Goal: Task Accomplishment & Management: Complete application form

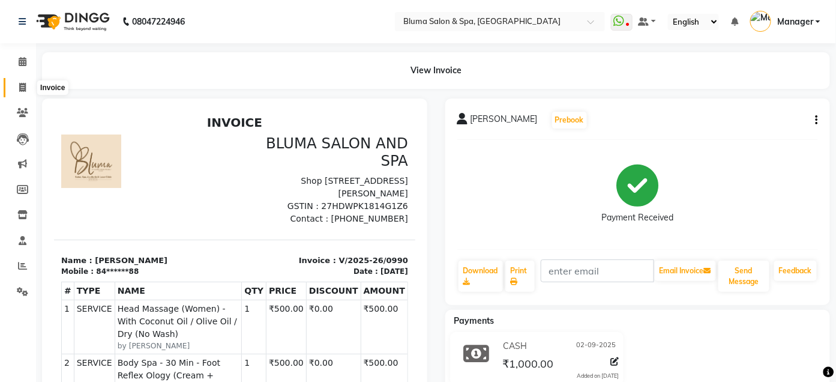
click at [20, 86] on icon at bounding box center [22, 87] width 7 height 9
select select "service"
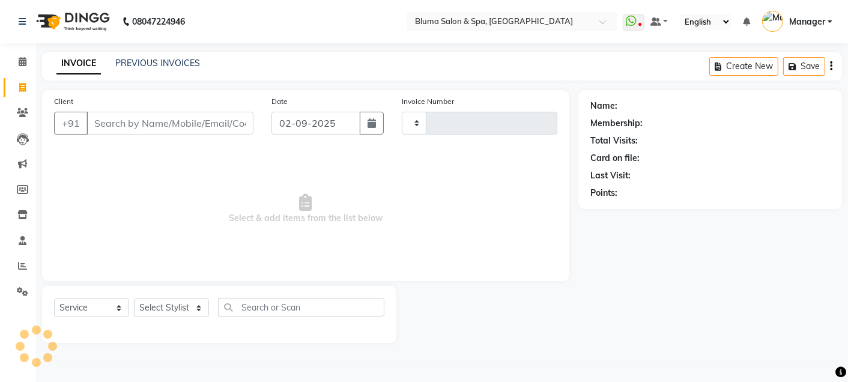
type input "0991"
select select "3653"
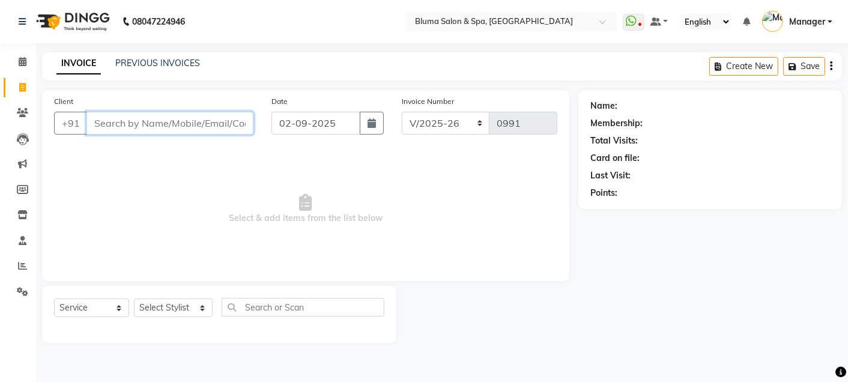
click at [201, 124] on input "Client" at bounding box center [169, 123] width 167 height 23
click at [186, 120] on input "Client" at bounding box center [169, 123] width 167 height 23
type input "[PERSON_NAME]"
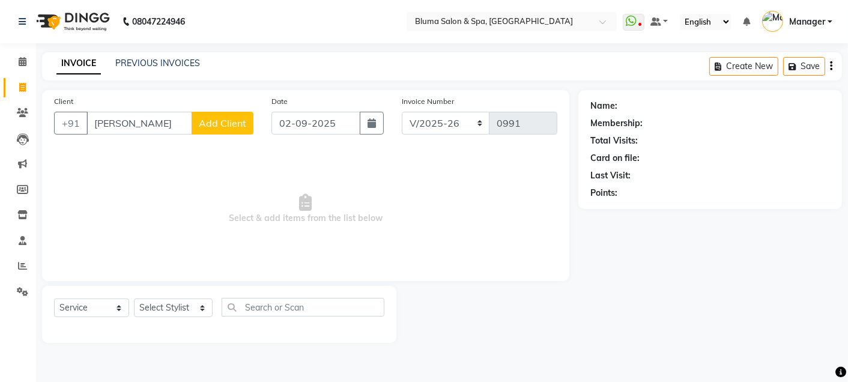
click at [216, 131] on button "Add Client" at bounding box center [223, 123] width 62 height 23
select select "22"
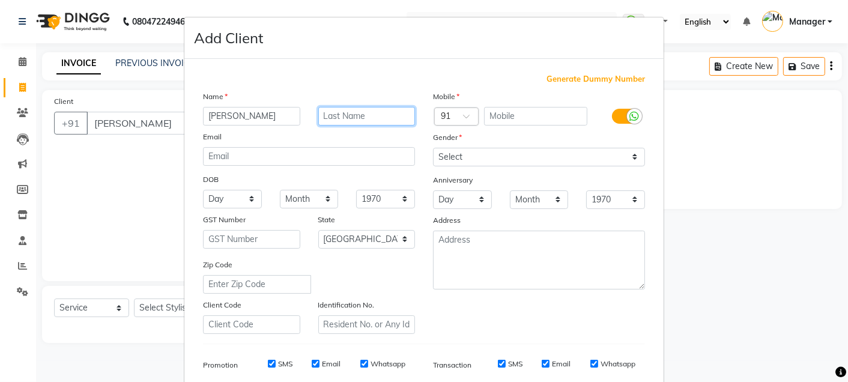
click at [343, 118] on input "text" at bounding box center [366, 116] width 97 height 19
type input "[PERSON_NAME]"
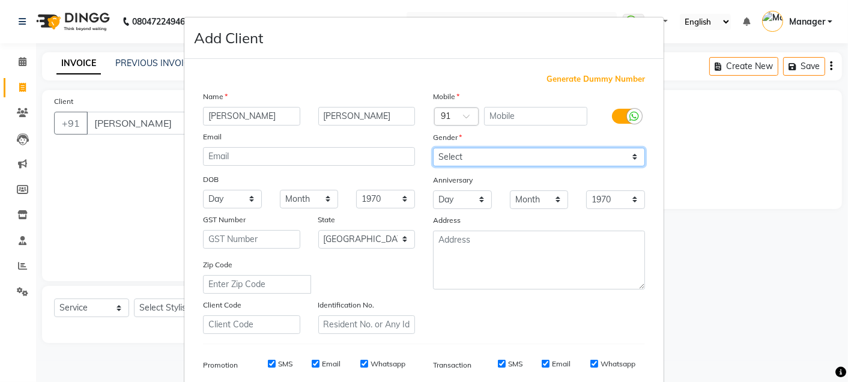
click at [482, 157] on select "Select [DEMOGRAPHIC_DATA] [DEMOGRAPHIC_DATA] Other Prefer Not To Say" at bounding box center [539, 157] width 212 height 19
select select "[DEMOGRAPHIC_DATA]"
click at [433, 148] on select "Select [DEMOGRAPHIC_DATA] [DEMOGRAPHIC_DATA] Other Prefer Not To Say" at bounding box center [539, 157] width 212 height 19
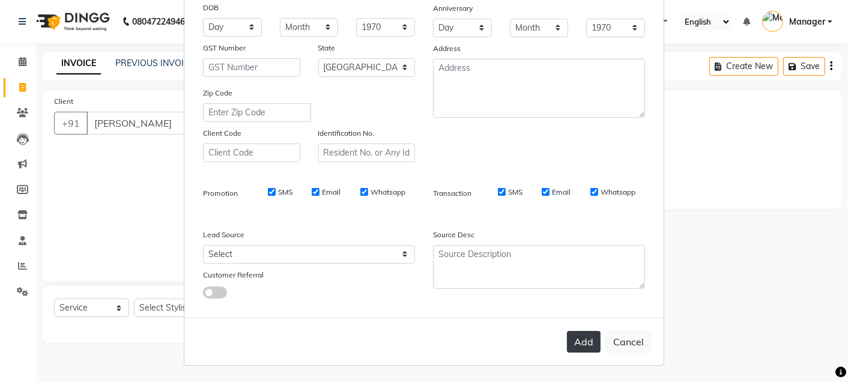
click at [574, 339] on button "Add" at bounding box center [584, 342] width 34 height 22
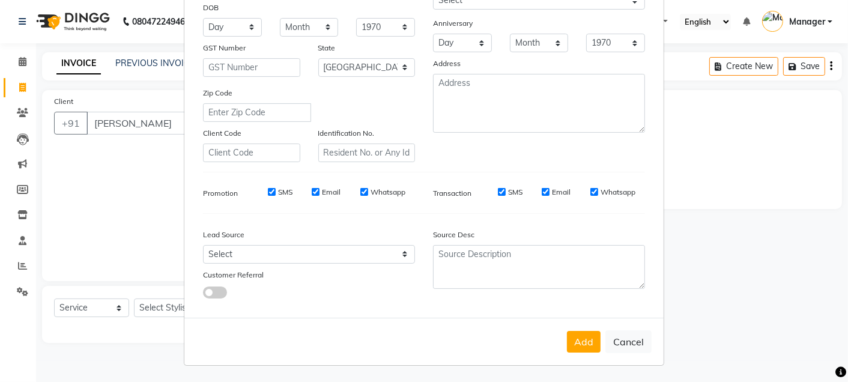
scroll to position [0, 0]
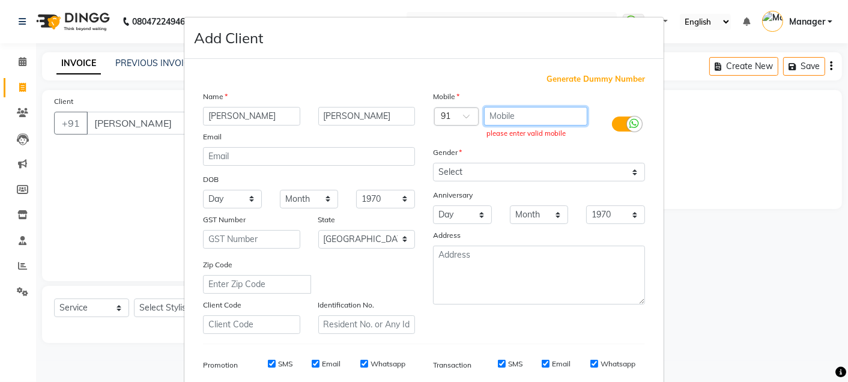
click at [557, 116] on input "text" at bounding box center [536, 116] width 104 height 19
click at [554, 120] on input "text" at bounding box center [536, 116] width 104 height 19
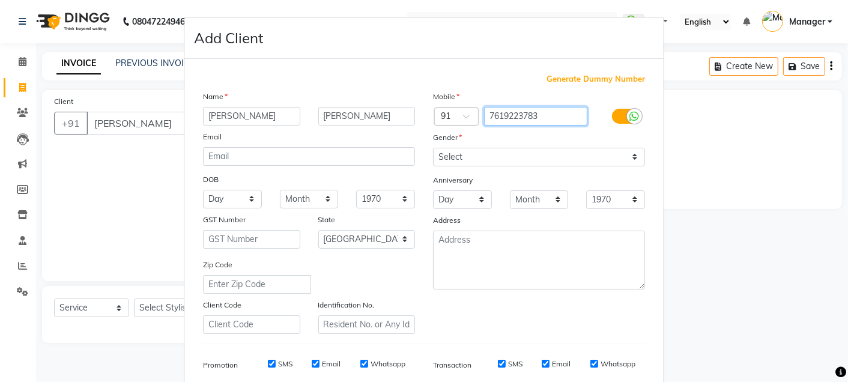
type input "7619223783"
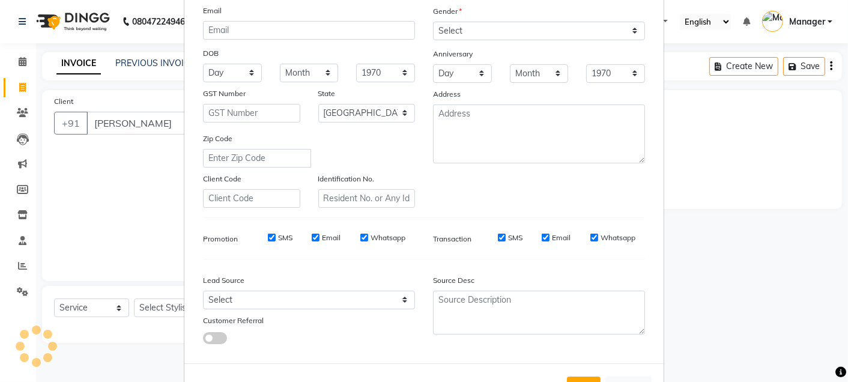
scroll to position [172, 0]
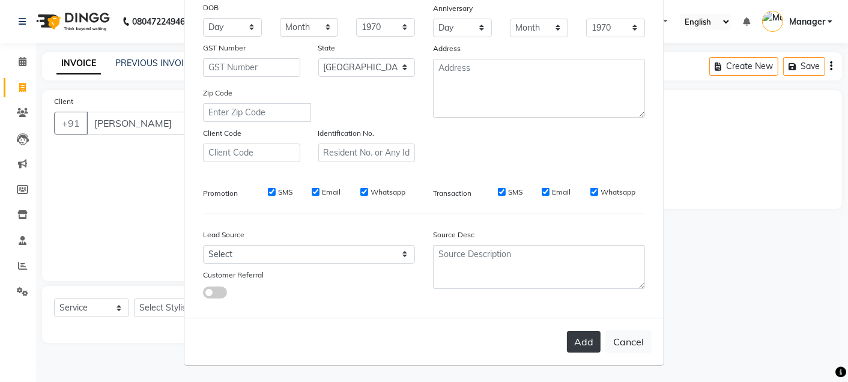
click at [573, 334] on button "Add" at bounding box center [584, 342] width 34 height 22
type input "76******83"
select select
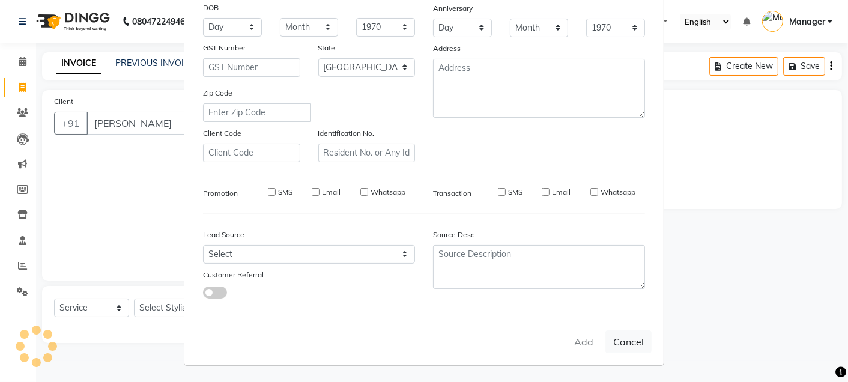
select select "null"
select select
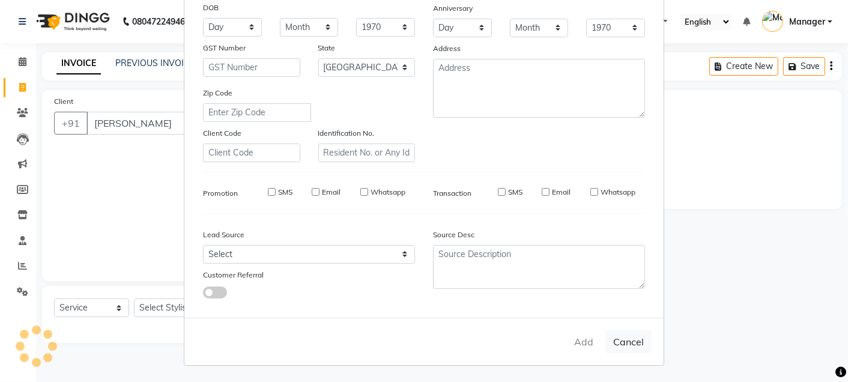
checkbox input "false"
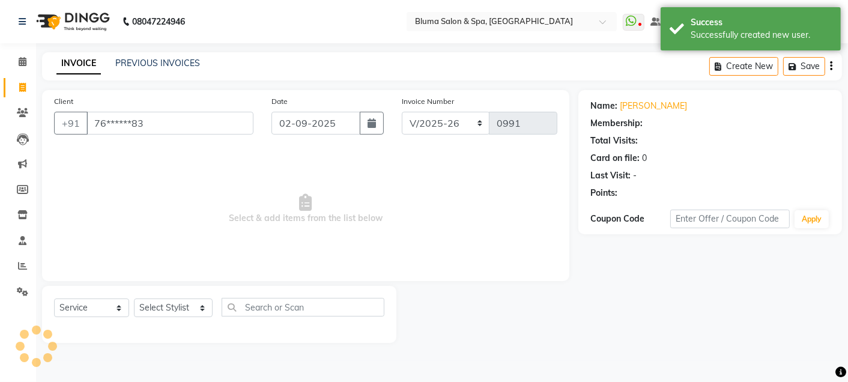
select select "1: Object"
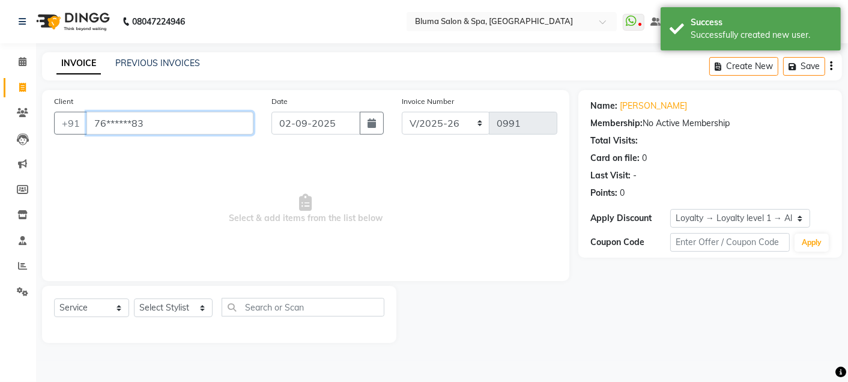
click at [229, 126] on input "76******83" at bounding box center [169, 123] width 167 height 23
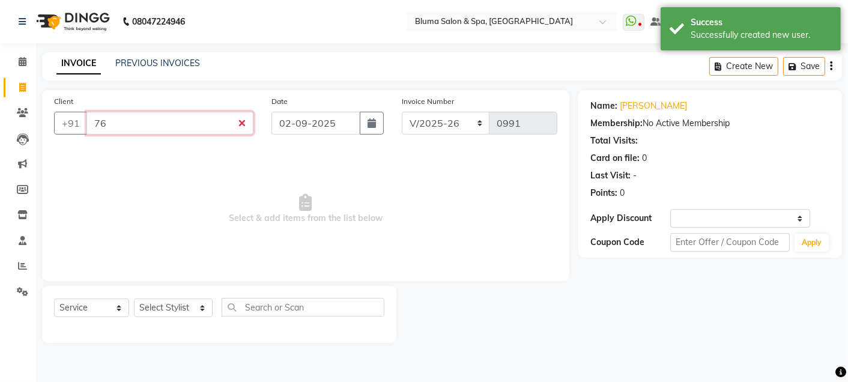
type input "7"
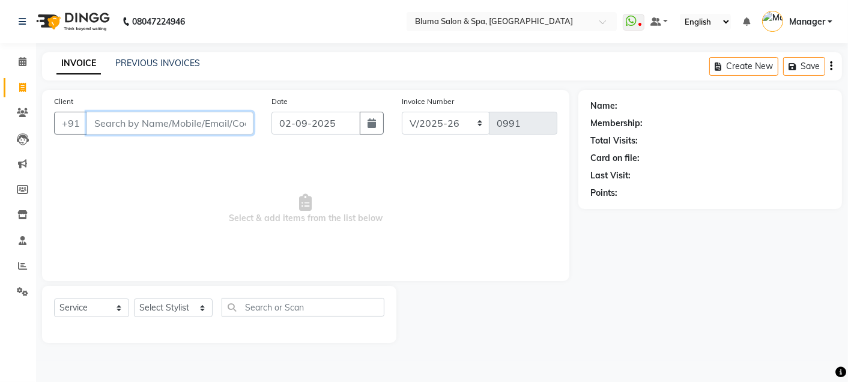
click at [205, 129] on input "Client" at bounding box center [169, 123] width 167 height 23
click at [205, 127] on input "Client" at bounding box center [169, 123] width 167 height 23
type input "9535823783"
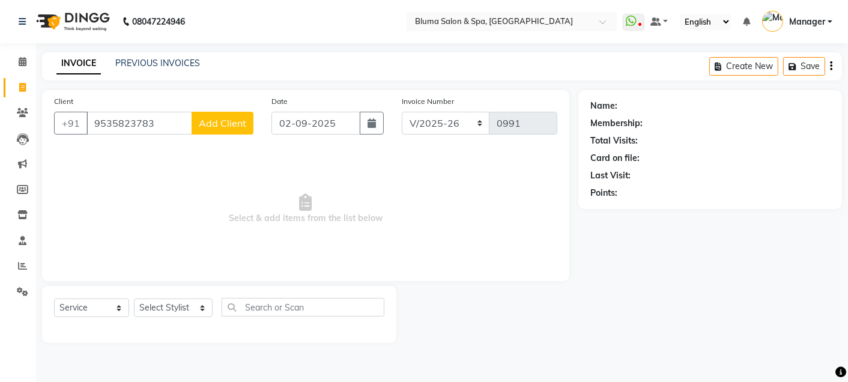
click at [219, 126] on span "Add Client" at bounding box center [222, 123] width 47 height 12
select select "22"
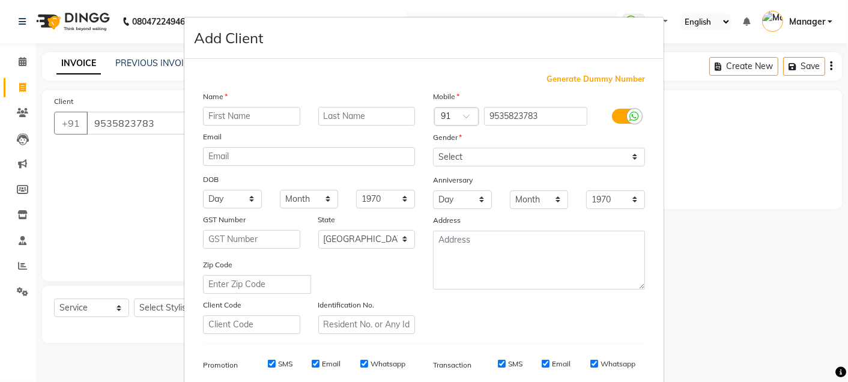
click at [274, 122] on input "text" at bounding box center [251, 116] width 97 height 19
type input "m"
type input "Ms"
click at [360, 116] on input "text" at bounding box center [366, 116] width 97 height 19
type input "Sy"
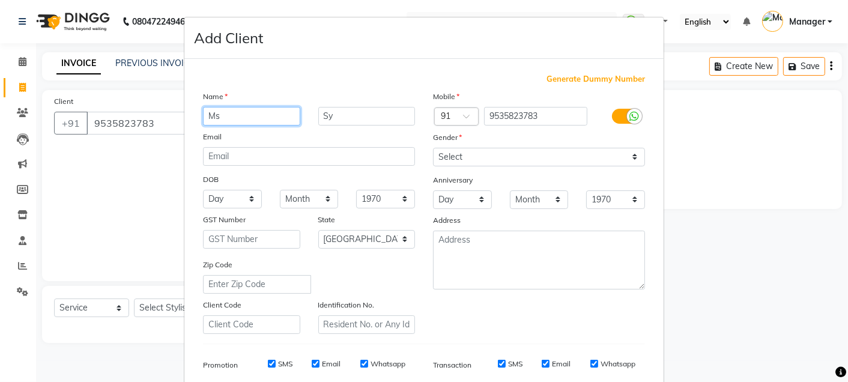
click at [283, 115] on input "Ms" at bounding box center [251, 116] width 97 height 19
type input "M"
click at [265, 115] on input "text" at bounding box center [251, 116] width 97 height 19
type input "N"
type input "m"
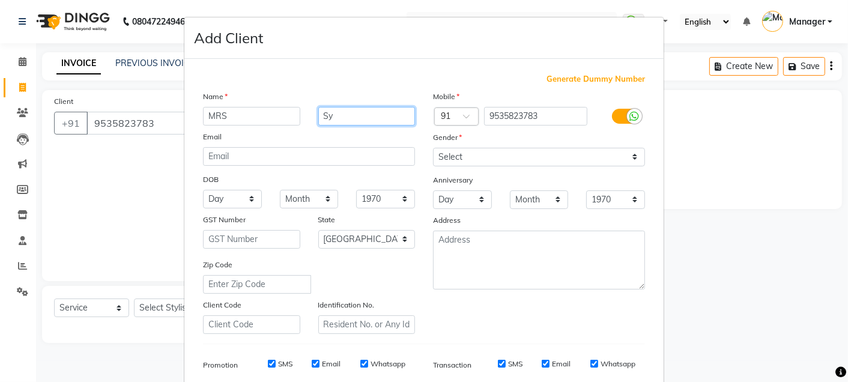
click at [335, 115] on input "Sy" at bounding box center [366, 116] width 97 height 19
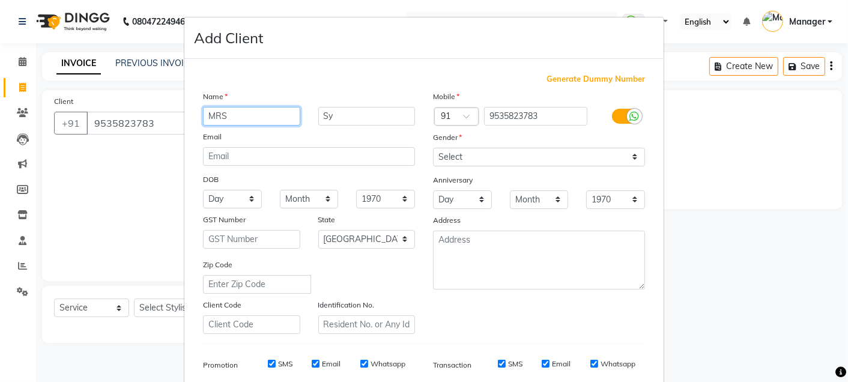
click at [271, 112] on input "MRS" at bounding box center [251, 116] width 97 height 19
type input "M"
click at [264, 118] on input "text" at bounding box center [251, 116] width 97 height 19
type input "[PERSON_NAME]"
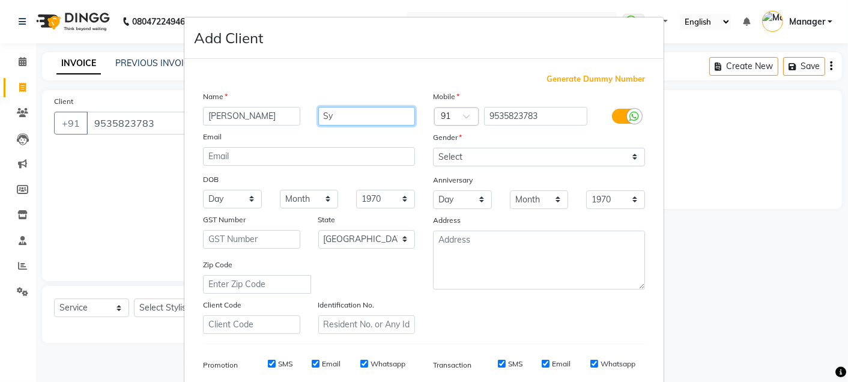
click at [339, 120] on input "Sy" at bounding box center [366, 116] width 97 height 19
type input "[PERSON_NAME]"
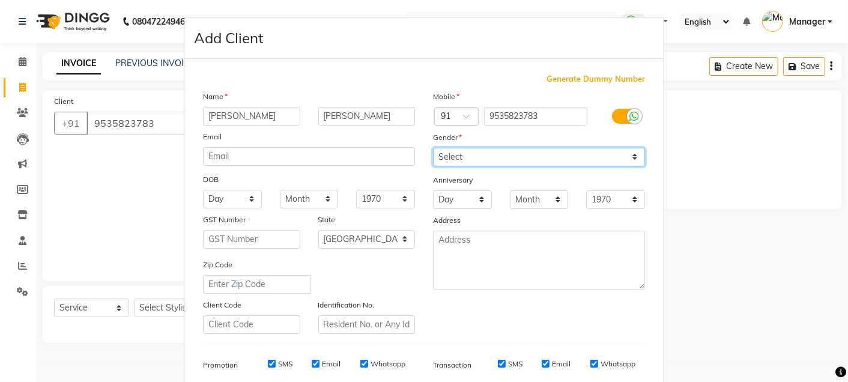
click at [487, 162] on select "Select [DEMOGRAPHIC_DATA] [DEMOGRAPHIC_DATA] Other Prefer Not To Say" at bounding box center [539, 157] width 212 height 19
select select "[DEMOGRAPHIC_DATA]"
click at [433, 148] on select "Select [DEMOGRAPHIC_DATA] [DEMOGRAPHIC_DATA] Other Prefer Not To Say" at bounding box center [539, 157] width 212 height 19
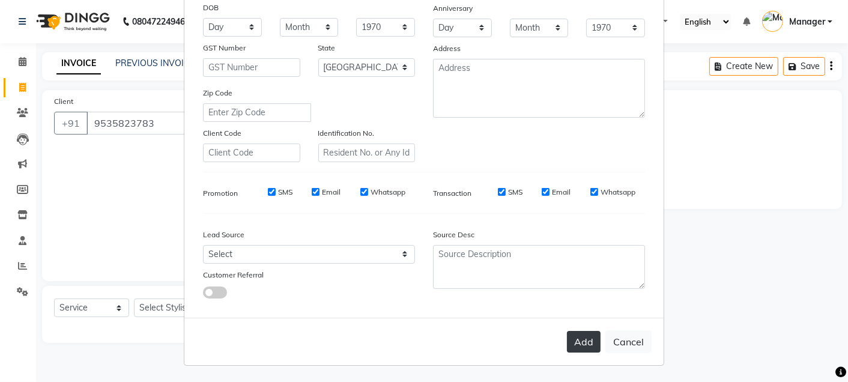
click at [577, 339] on button "Add" at bounding box center [584, 342] width 34 height 22
type input "95******83"
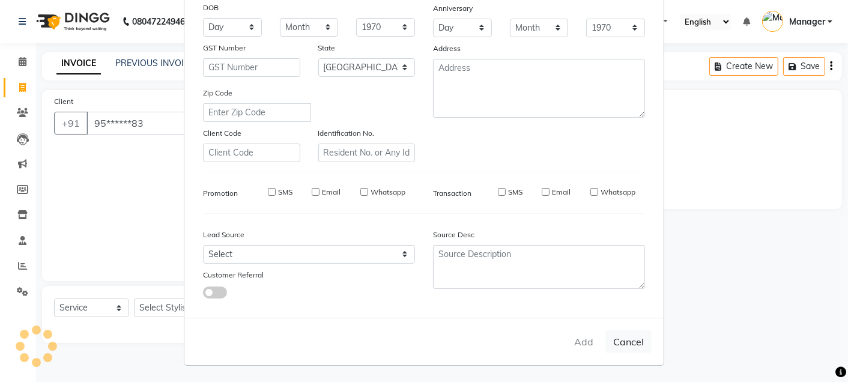
select select
select select "null"
select select
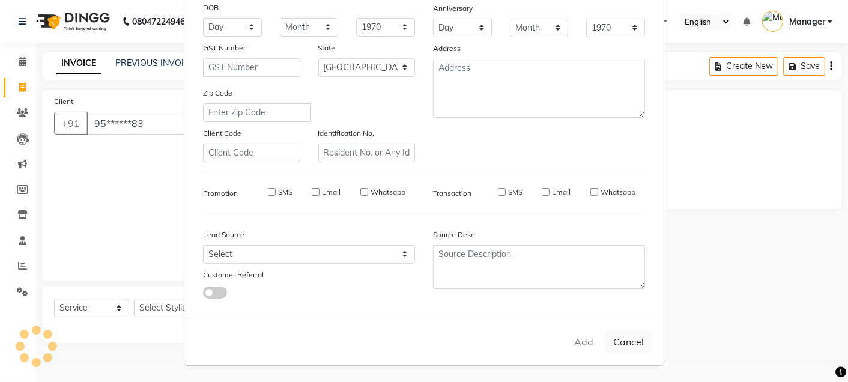
select select
checkbox input "false"
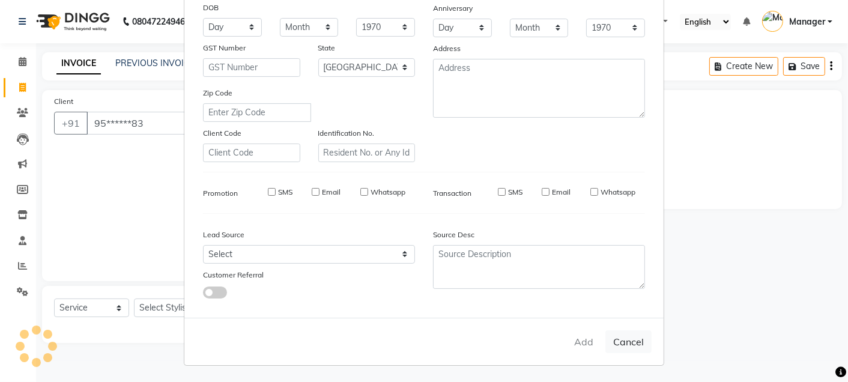
checkbox input "false"
select select "1: Object"
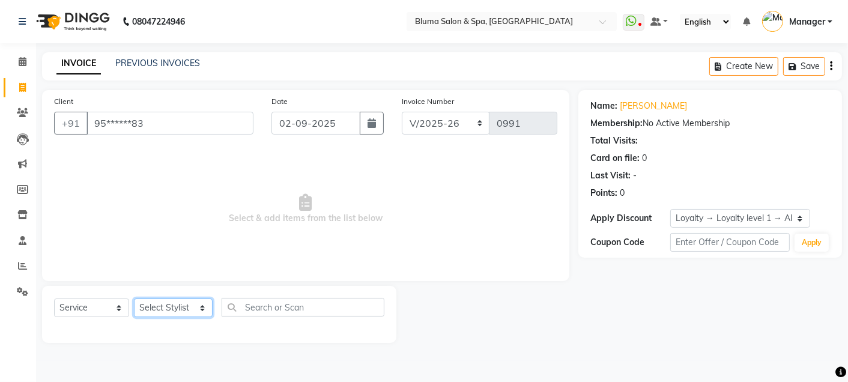
click at [201, 310] on select "Select Stylist Admin Ajay [PERSON_NAME] [PERSON_NAME] [PERSON_NAME] [PERSON_NAM…" at bounding box center [173, 307] width 79 height 19
select select "61927"
click at [134, 299] on select "Select Stylist Admin Ajay [PERSON_NAME] [PERSON_NAME] [PERSON_NAME] [PERSON_NAM…" at bounding box center [173, 307] width 79 height 19
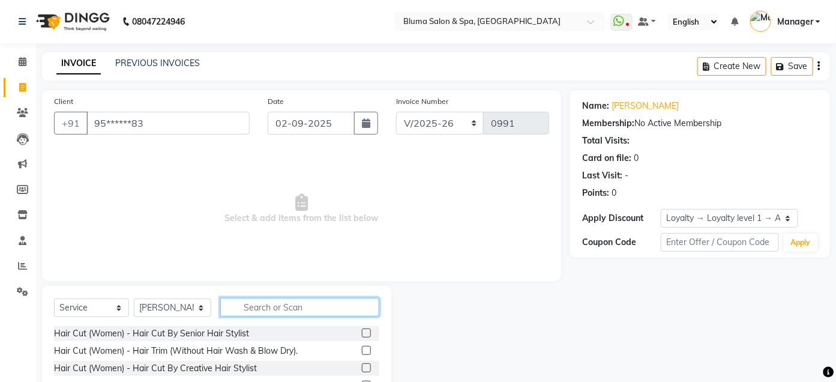
click at [295, 308] on input "text" at bounding box center [299, 307] width 159 height 19
type input "A"
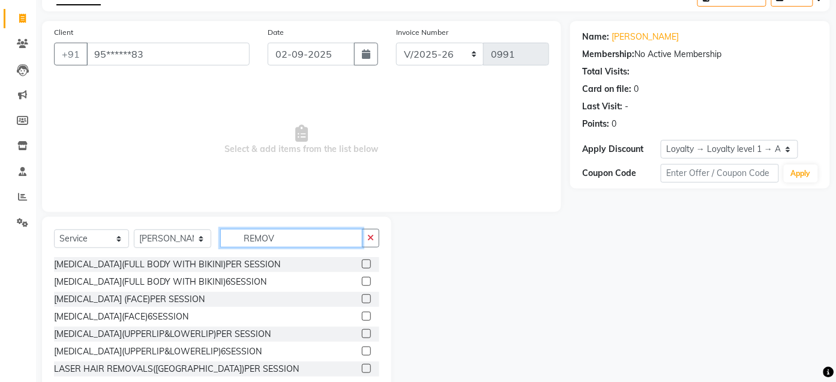
scroll to position [98, 0]
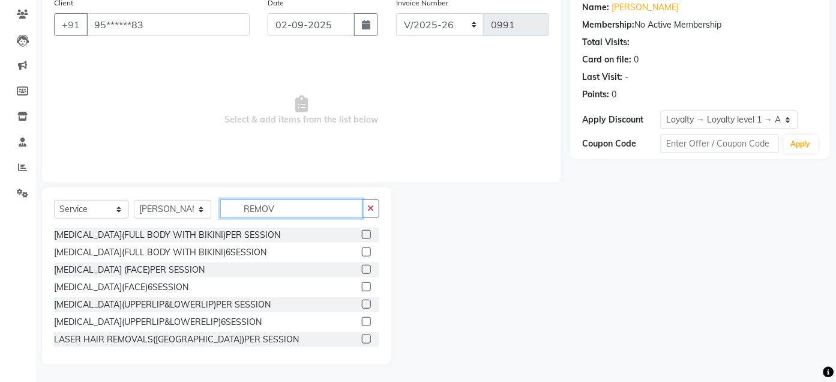
click at [294, 207] on input "REMOV" at bounding box center [291, 208] width 142 height 19
type input "R"
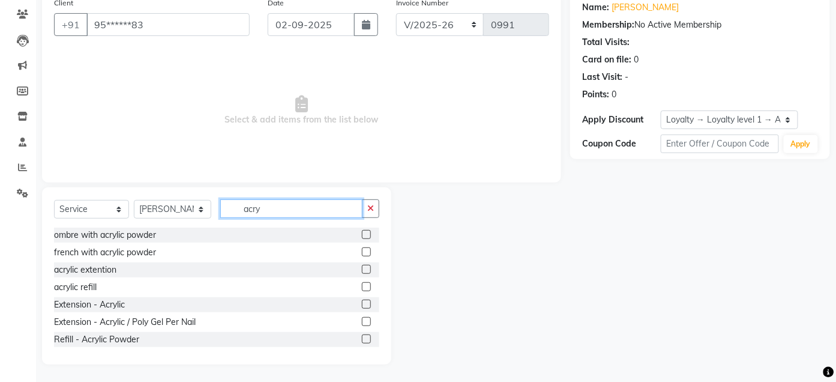
scroll to position [18, 0]
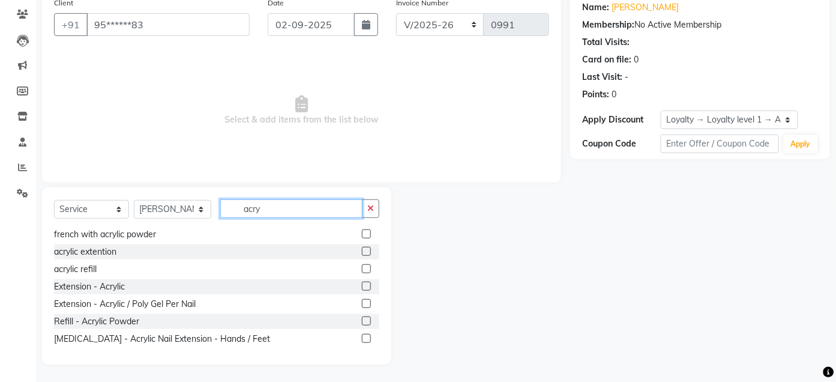
type input "acry"
click at [362, 334] on div at bounding box center [366, 340] width 8 height 13
click at [362, 337] on label at bounding box center [366, 338] width 9 height 9
click at [362, 337] on input "checkbox" at bounding box center [366, 339] width 8 height 8
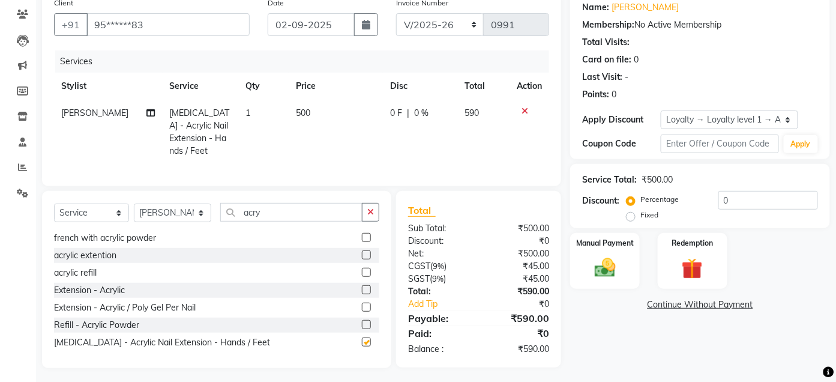
checkbox input "false"
click at [292, 222] on input "acry" at bounding box center [291, 212] width 142 height 19
type input "a"
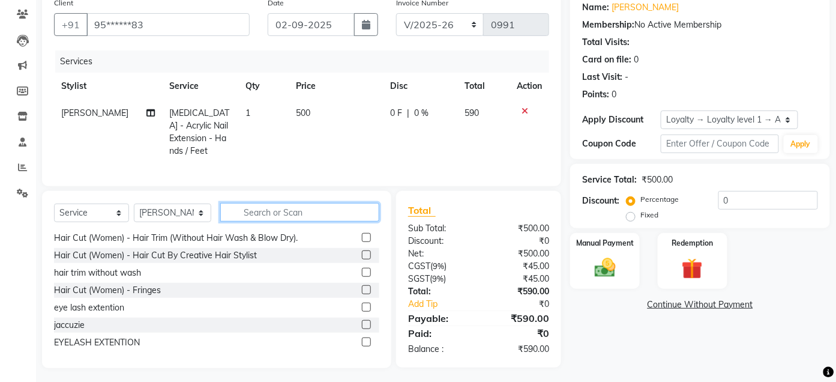
click at [292, 222] on input "text" at bounding box center [299, 212] width 159 height 19
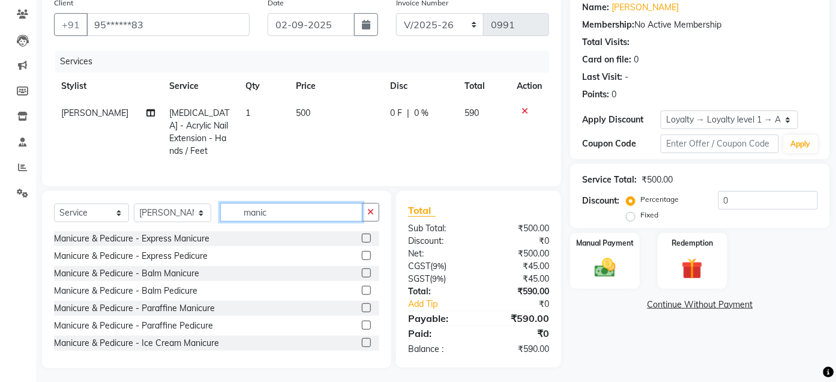
type input "manic"
click at [355, 255] on div "Manicure & Pedicure - Express Manicure Manicure & Pedicure - Express Pedicure M…" at bounding box center [216, 291] width 325 height 120
click at [362, 243] on label at bounding box center [366, 238] width 9 height 9
click at [362, 243] on input "checkbox" at bounding box center [366, 239] width 8 height 8
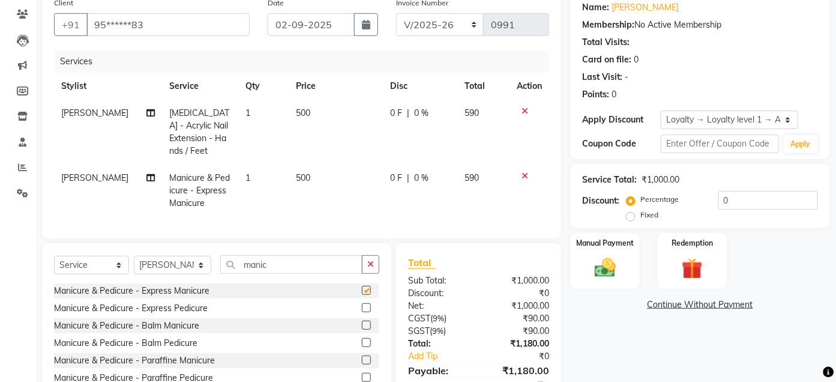
checkbox input "false"
click at [199, 274] on select "Select Stylist Admin Ajay [PERSON_NAME] [PERSON_NAME] [PERSON_NAME] [PERSON_NAM…" at bounding box center [172, 265] width 77 height 19
select select "59836"
click at [134, 267] on select "Select Stylist Admin Ajay [PERSON_NAME] [PERSON_NAME] [PERSON_NAME] [PERSON_NAM…" at bounding box center [172, 265] width 77 height 19
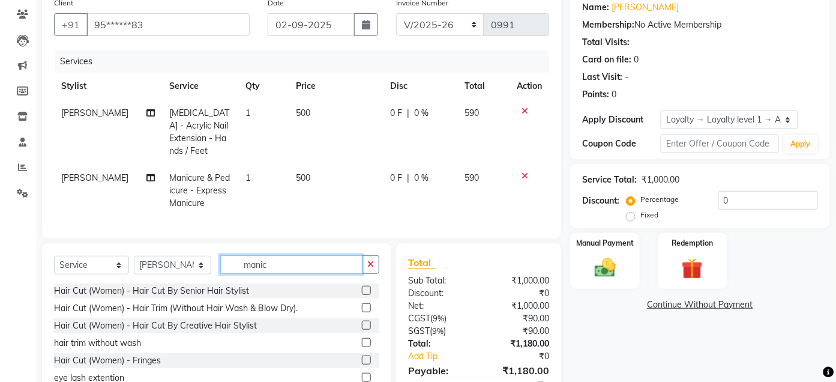
click at [313, 274] on input "manic" at bounding box center [291, 264] width 142 height 19
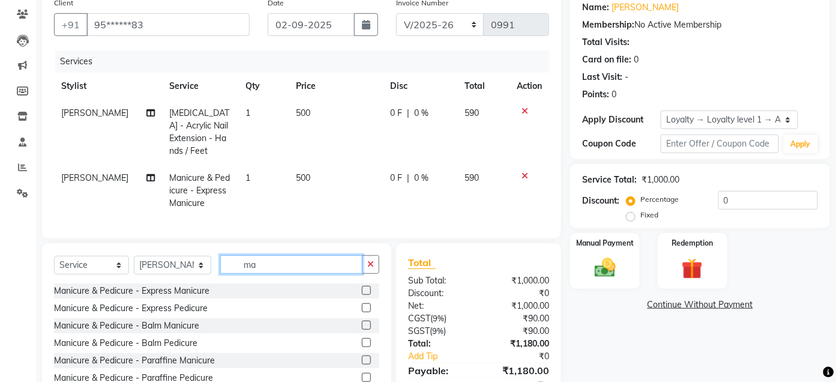
type input "m"
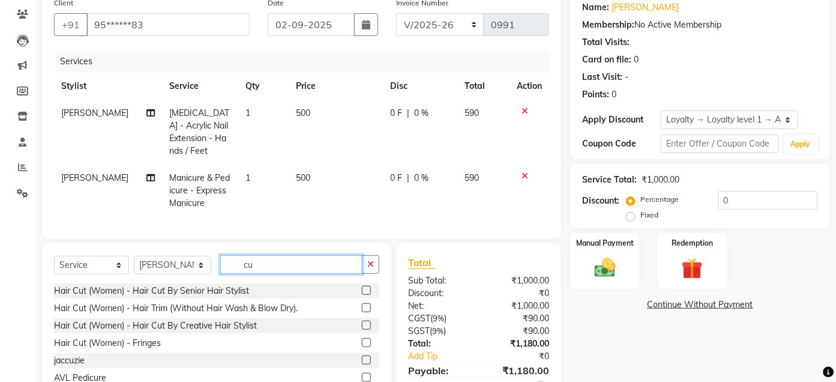
type input "c"
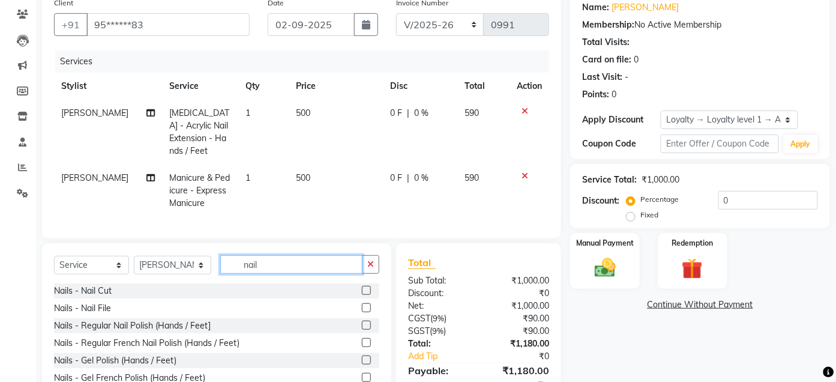
type input "nail"
click at [362, 295] on label at bounding box center [366, 290] width 9 height 9
click at [362, 295] on input "checkbox" at bounding box center [366, 291] width 8 height 8
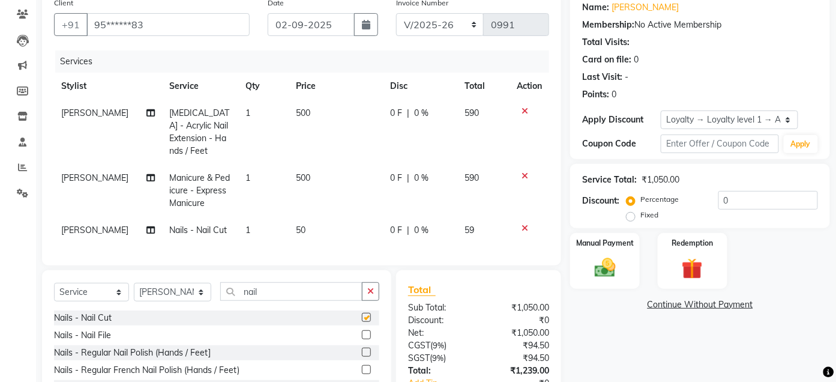
checkbox input "false"
click at [362, 339] on label at bounding box center [366, 334] width 9 height 9
click at [362, 339] on input "checkbox" at bounding box center [366, 335] width 8 height 8
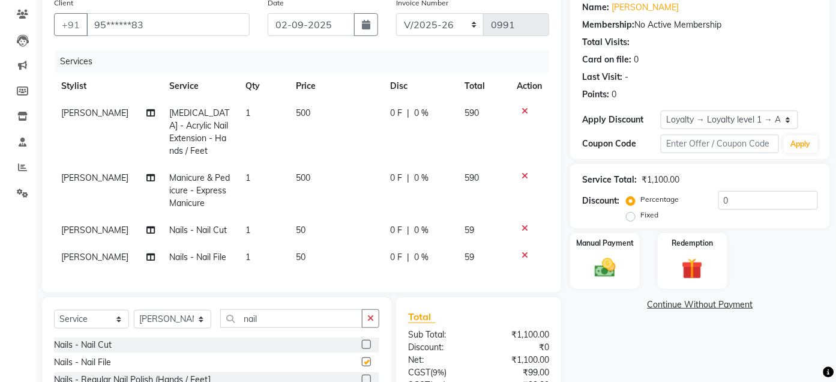
checkbox input "false"
click at [362, 349] on label at bounding box center [366, 344] width 9 height 9
click at [362, 349] on input "checkbox" at bounding box center [366, 345] width 8 height 8
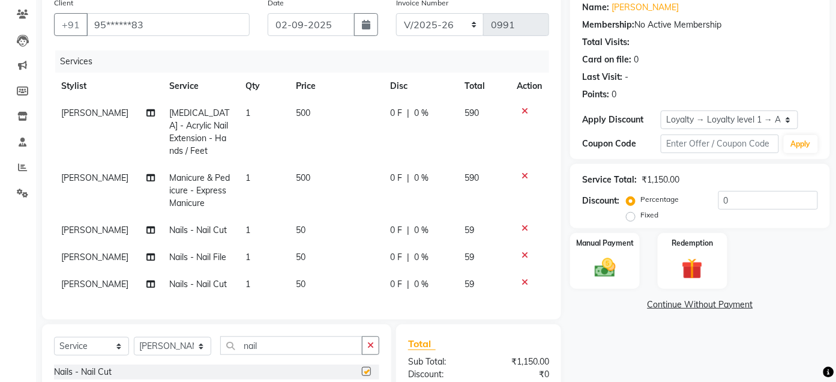
checkbox input "false"
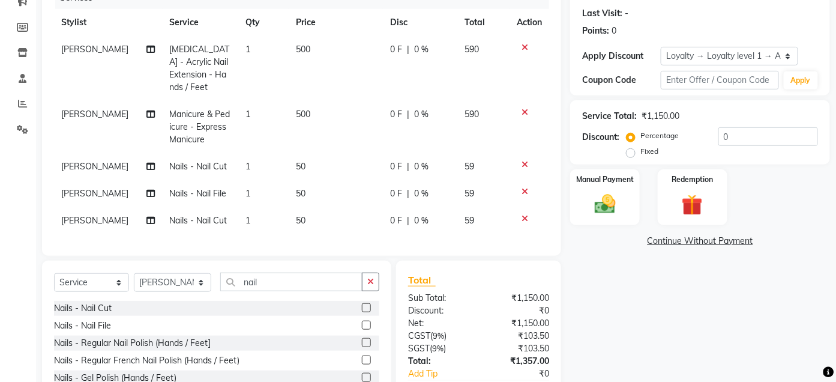
scroll to position [165, 0]
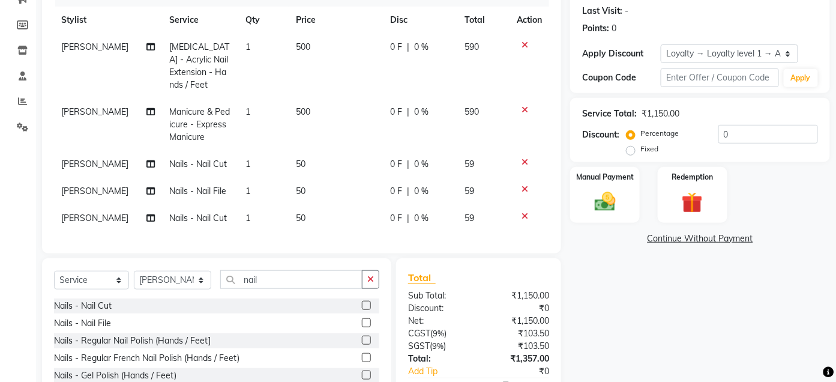
click at [362, 327] on label at bounding box center [366, 322] width 9 height 9
click at [362, 327] on input "checkbox" at bounding box center [366, 323] width 8 height 8
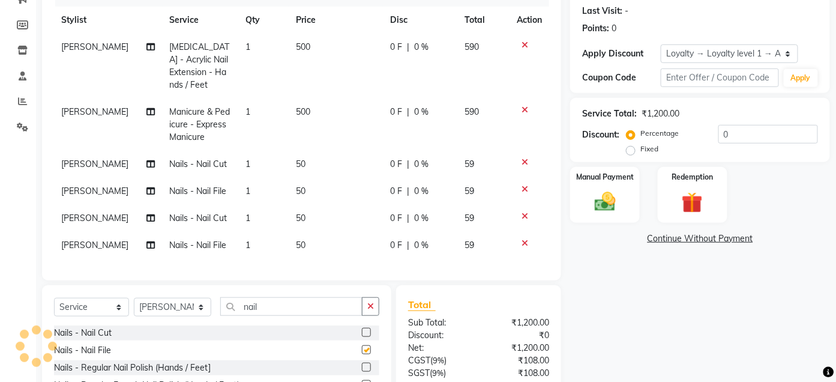
checkbox input "false"
click at [199, 316] on select "Select Stylist Admin Ajay [PERSON_NAME] [PERSON_NAME] [PERSON_NAME] [PERSON_NAM…" at bounding box center [172, 307] width 77 height 19
select select "89682"
click at [134, 309] on select "Select Stylist Admin Ajay [PERSON_NAME] [PERSON_NAME] [PERSON_NAME] [PERSON_NAM…" at bounding box center [172, 307] width 77 height 19
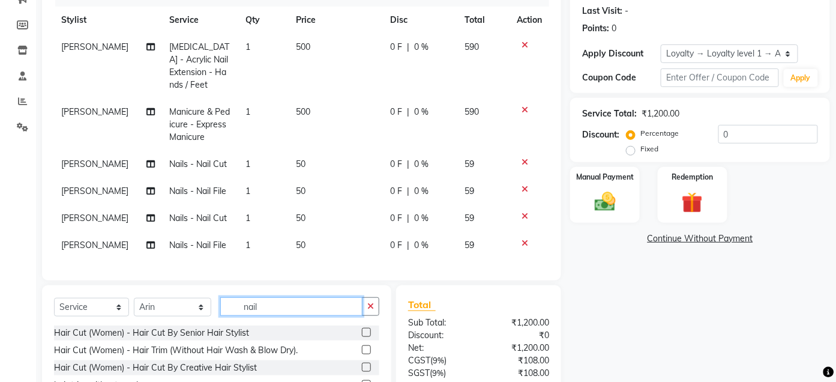
click at [327, 316] on input "nail" at bounding box center [291, 306] width 142 height 19
type input "n"
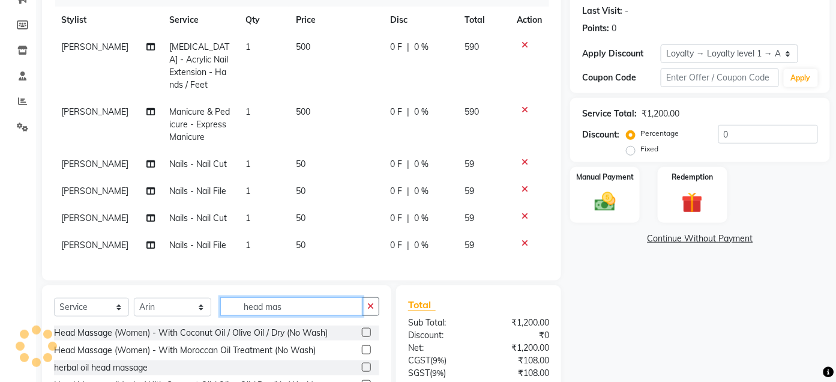
type input "head mas"
click at [362, 337] on label at bounding box center [366, 332] width 9 height 9
click at [362, 337] on input "checkbox" at bounding box center [366, 333] width 8 height 8
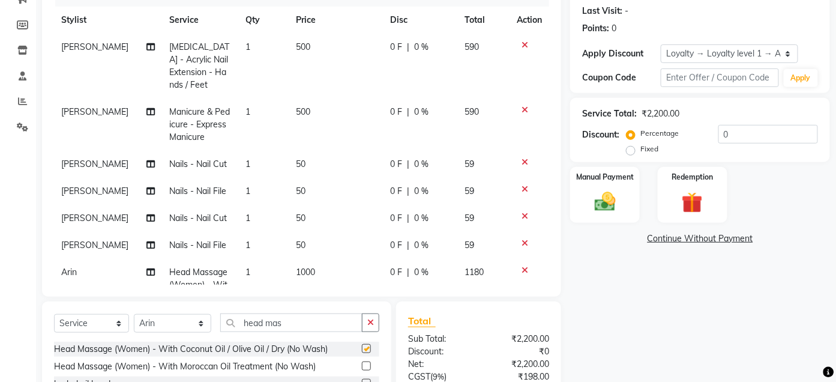
checkbox input "false"
click at [318, 270] on td "1000" at bounding box center [336, 297] width 94 height 77
select select "89682"
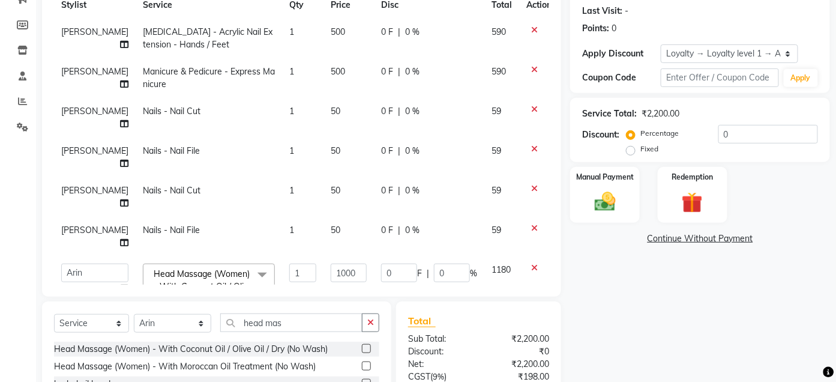
scroll to position [71, 0]
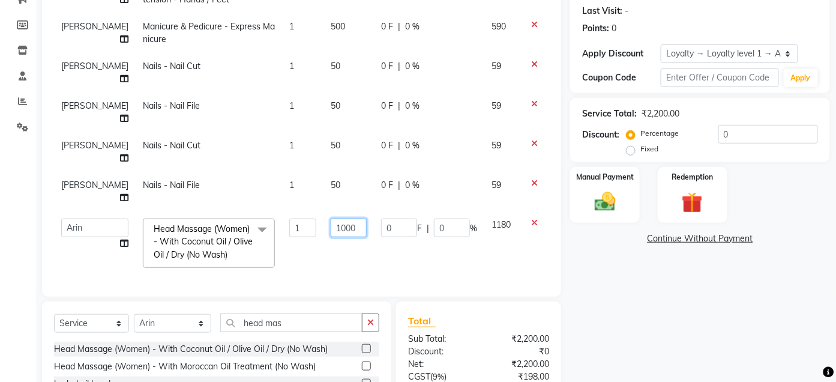
click at [336, 219] on input "1000" at bounding box center [349, 228] width 36 height 19
type input "1"
type input "500"
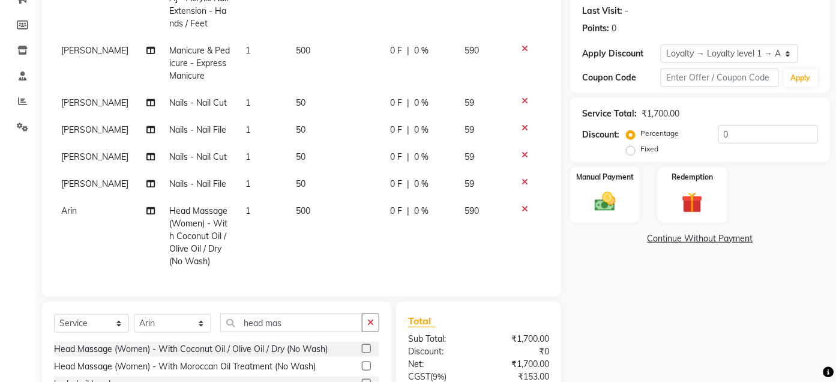
click at [340, 237] on td "500" at bounding box center [336, 236] width 94 height 77
select select "89682"
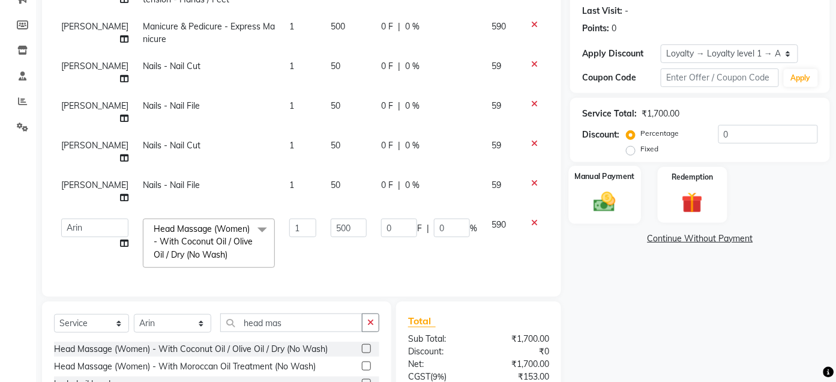
click at [601, 195] on img at bounding box center [605, 201] width 35 height 25
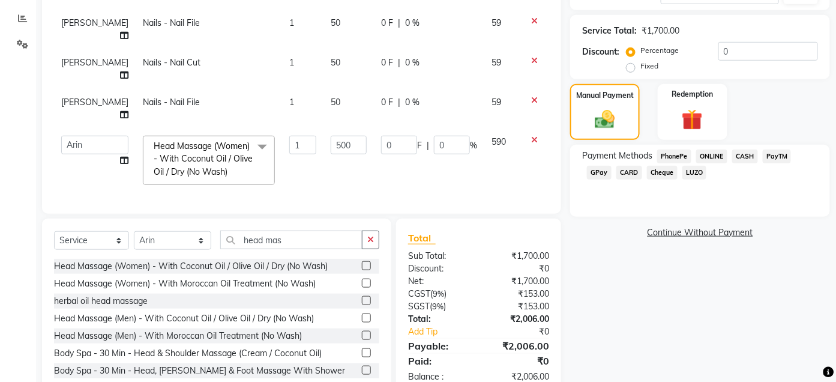
scroll to position [279, 0]
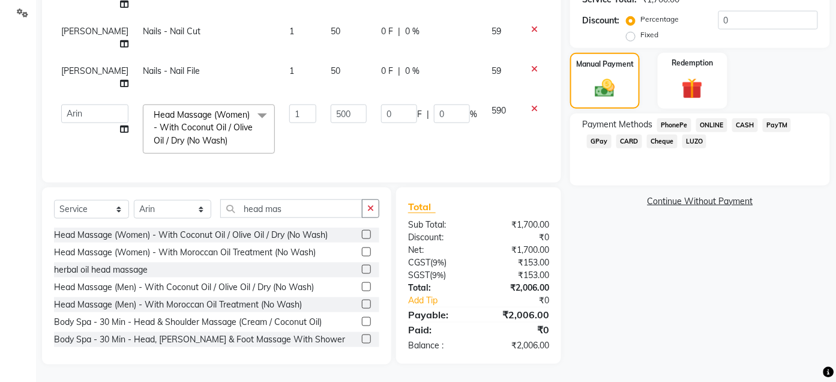
click at [746, 123] on span "CASH" at bounding box center [746, 125] width 26 height 14
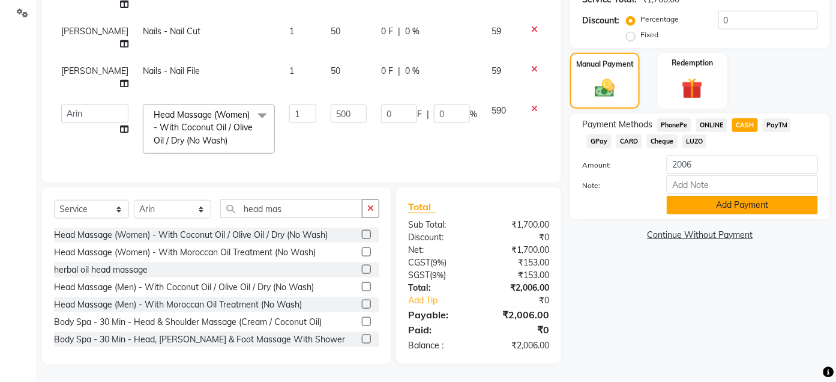
click at [744, 207] on button "Add Payment" at bounding box center [742, 205] width 151 height 19
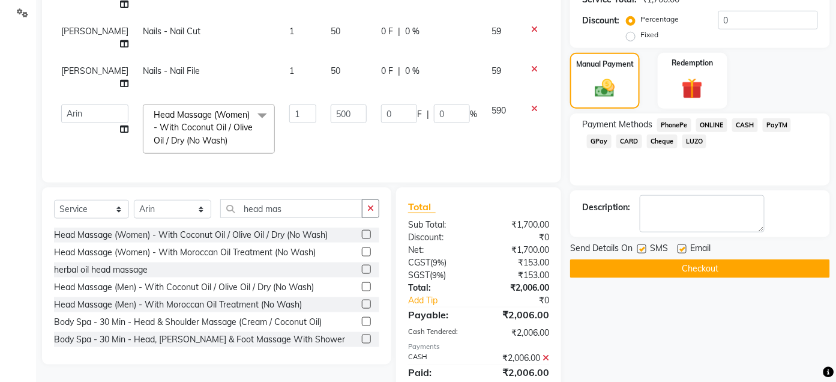
click at [731, 264] on button "Checkout" at bounding box center [700, 268] width 260 height 19
